Goal: Information Seeking & Learning: Learn about a topic

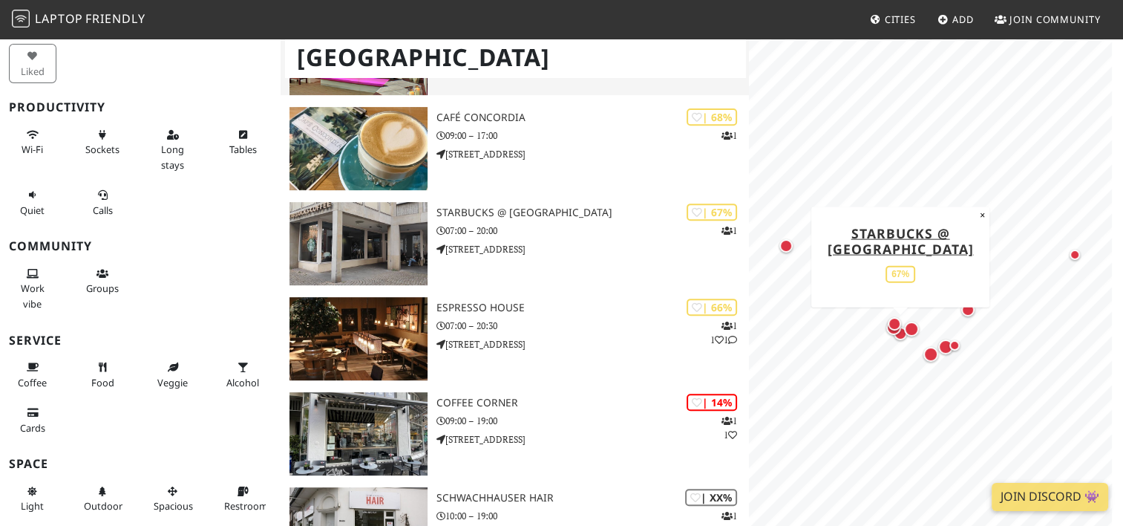
scroll to position [594, 0]
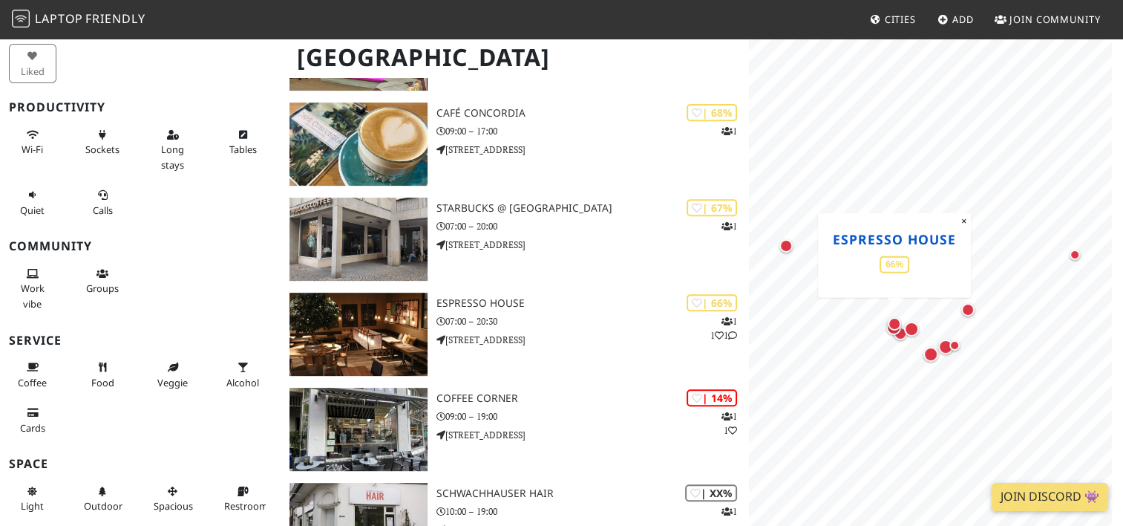
click at [867, 240] on link "Espresso House" at bounding box center [894, 238] width 123 height 18
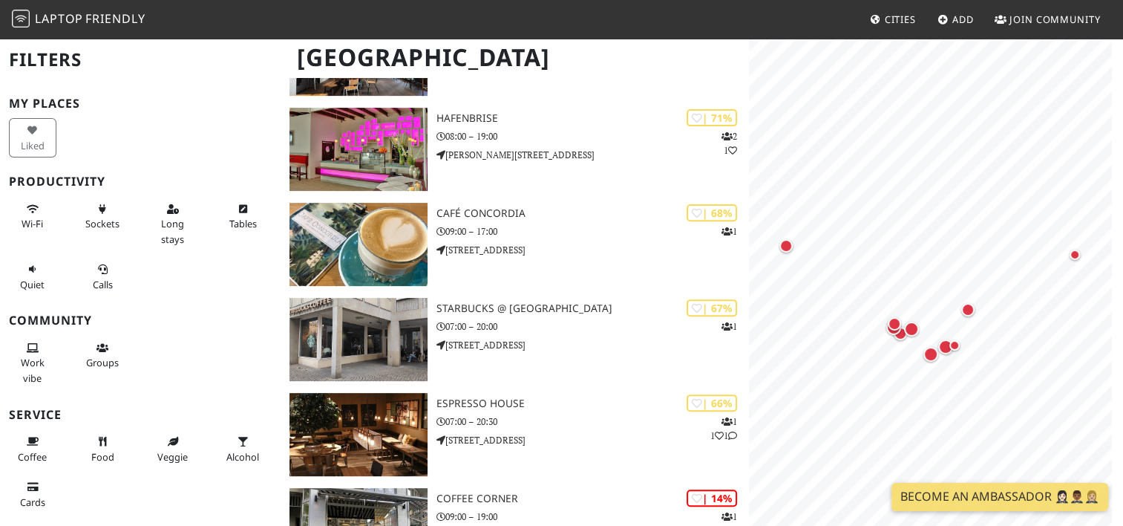
scroll to position [520, 0]
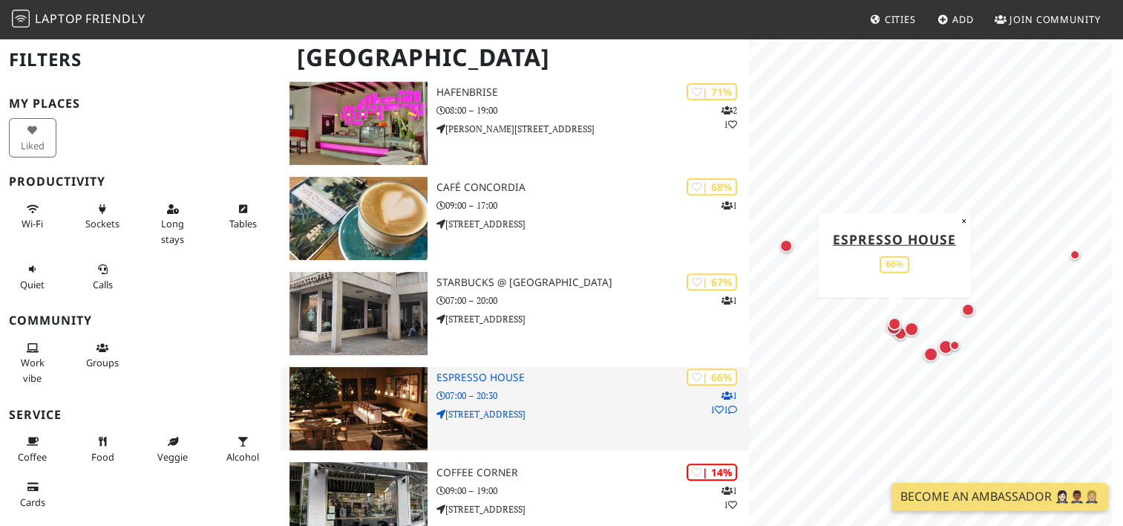
click at [472, 371] on h3 "Espresso House" at bounding box center [592, 377] width 312 height 13
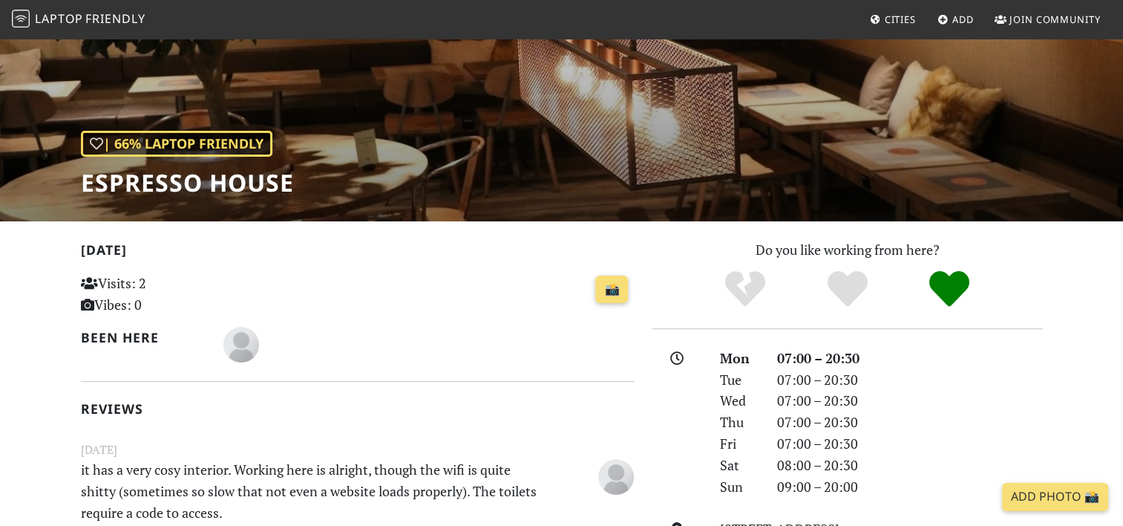
scroll to position [148, 0]
